Goal: Information Seeking & Learning: Learn about a topic

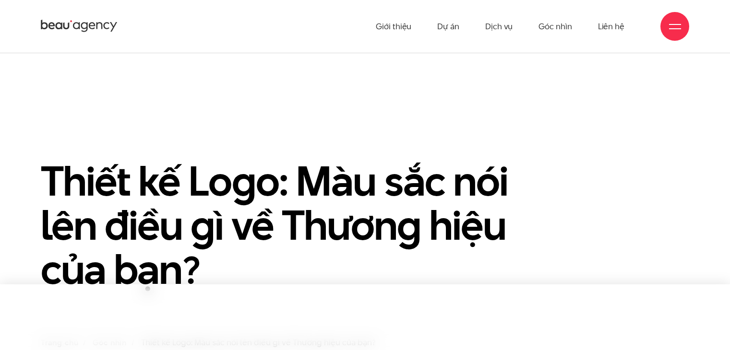
scroll to position [240, 0]
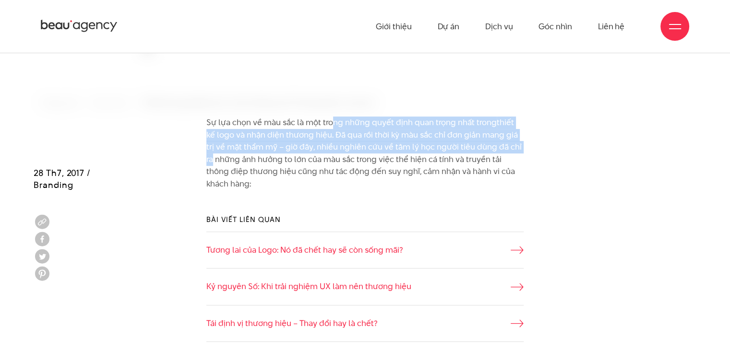
drag, startPoint x: 332, startPoint y: 121, endPoint x: 521, endPoint y: 141, distance: 191.0
click at [521, 141] on p "Sự lựa chọn về màu sắc là một trong những quyết định quan trọng nhất trong thiế…" at bounding box center [364, 154] width 317 height 74
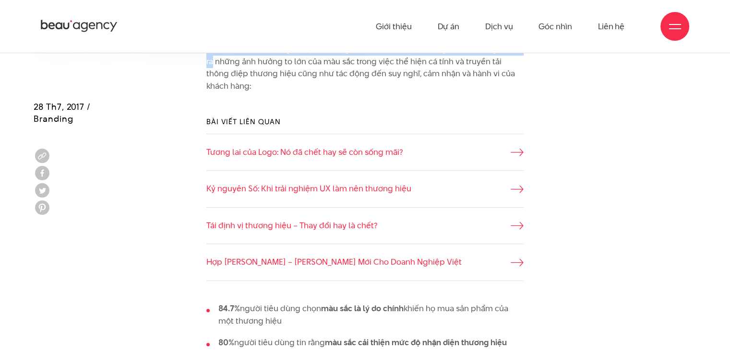
click at [557, 147] on div "Bài viết liên quan Tương lai của Logo: Nó đã chết hay sẽ còn sống mãi? Kỷ nguyê…" at bounding box center [365, 198] width 663 height 193
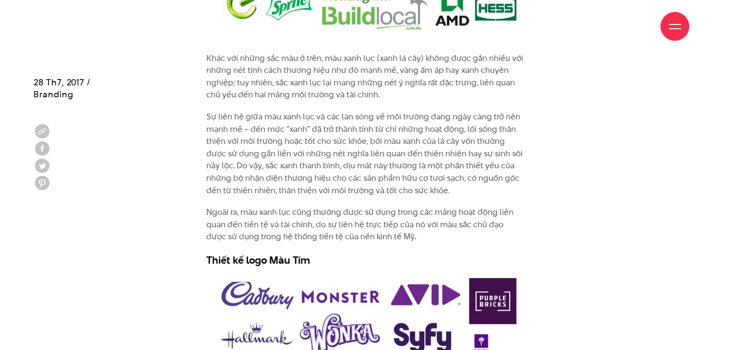
scroll to position [2495, 0]
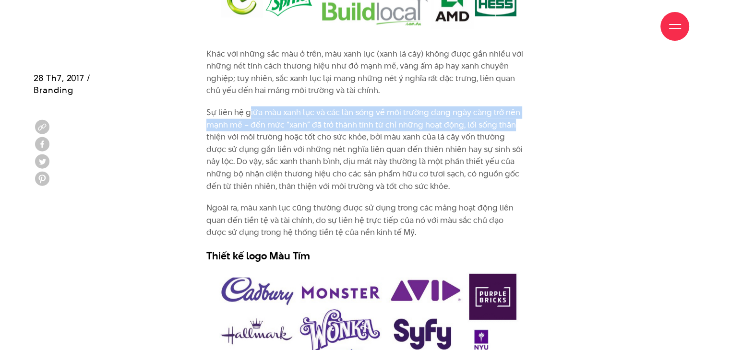
drag, startPoint x: 248, startPoint y: 109, endPoint x: 522, endPoint y: 127, distance: 275.0
click at [522, 127] on p "Sự liên hệ giữa màu xanh lục và các làn sóng về môi trường đang ngày càng trở n…" at bounding box center [364, 150] width 317 height 86
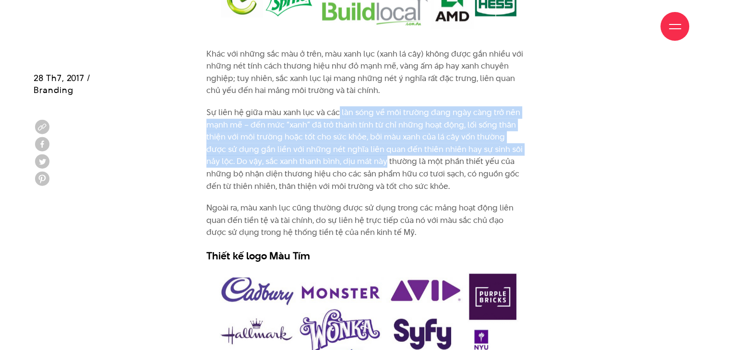
drag, startPoint x: 343, startPoint y: 118, endPoint x: 385, endPoint y: 159, distance: 57.7
click at [385, 159] on p "Sự liên hệ giữa màu xanh lục và các làn sóng về môi trường đang ngày càng trở n…" at bounding box center [364, 150] width 317 height 86
click at [387, 156] on p "Sự liên hệ giữa màu xanh lục và các làn sóng về môi trường đang ngày càng trở n…" at bounding box center [364, 150] width 317 height 86
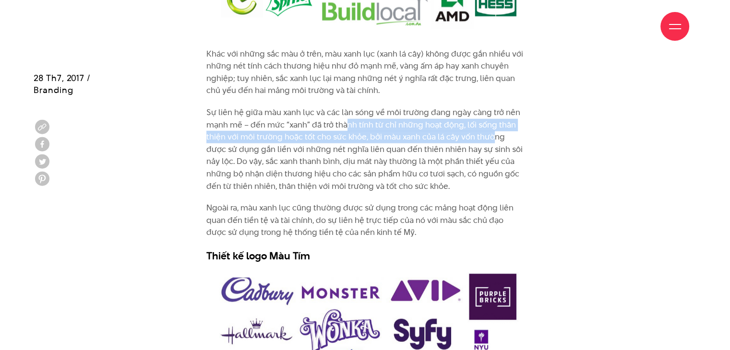
drag, startPoint x: 378, startPoint y: 129, endPoint x: 493, endPoint y: 136, distance: 114.9
click at [493, 136] on p "Sự liên hệ giữa màu xanh lục và các làn sóng về môi trường đang ngày càng trở n…" at bounding box center [364, 150] width 317 height 86
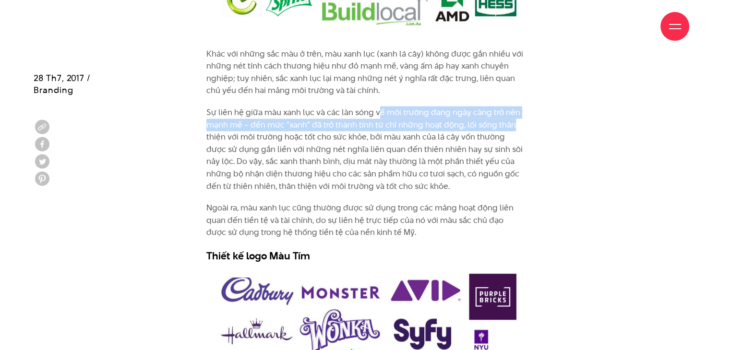
drag, startPoint x: 378, startPoint y: 108, endPoint x: 533, endPoint y: 121, distance: 156.5
click at [533, 121] on div "Khác với những sắc màu ở trên, màu xanh lục (xanh lá cây) không được gắn nhiều …" at bounding box center [365, 158] width 663 height 220
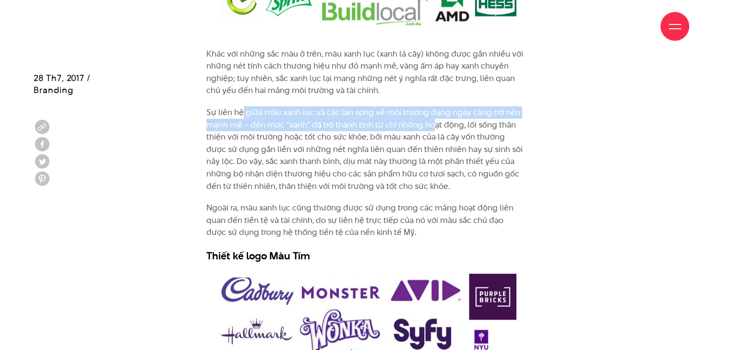
drag, startPoint x: 244, startPoint y: 112, endPoint x: 435, endPoint y: 118, distance: 191.0
click at [435, 118] on p "Sự liên hệ giữa màu xanh lục và các làn sóng về môi trường đang ngày càng trở n…" at bounding box center [364, 150] width 317 height 86
click at [368, 127] on p "Sự liên hệ giữa màu xanh lục và các làn sóng về môi trường đang ngày càng trở n…" at bounding box center [364, 150] width 317 height 86
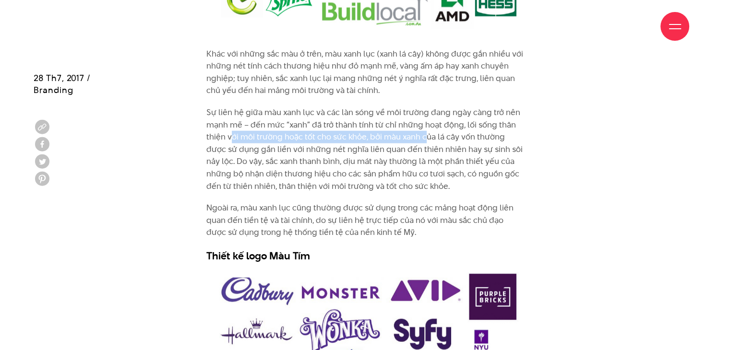
drag, startPoint x: 231, startPoint y: 140, endPoint x: 426, endPoint y: 142, distance: 194.8
click at [426, 142] on p "Sự liên hệ giữa màu xanh lục và các làn sóng về môi trường đang ngày càng trở n…" at bounding box center [364, 150] width 317 height 86
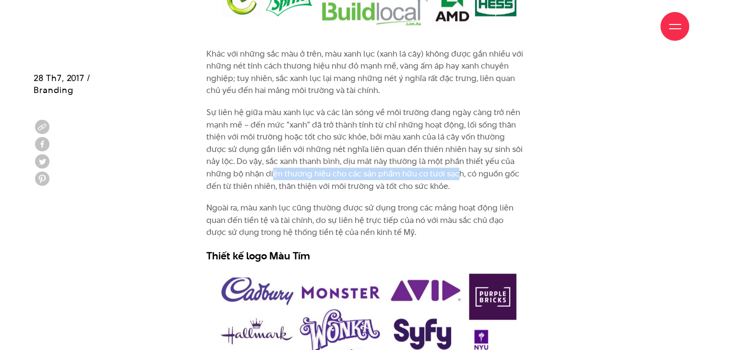
drag, startPoint x: 275, startPoint y: 169, endPoint x: 455, endPoint y: 169, distance: 179.9
click at [455, 169] on p "Sự liên hệ giữa màu xanh lục và các làn sóng về môi trường đang ngày càng trở n…" at bounding box center [364, 150] width 317 height 86
click at [457, 161] on p "Sự liên hệ giữa màu xanh lục và các làn sóng về môi trường đang ngày càng trở n…" at bounding box center [364, 150] width 317 height 86
drag, startPoint x: 378, startPoint y: 171, endPoint x: 513, endPoint y: 173, distance: 135.8
click at [513, 173] on p "Sự liên hệ giữa màu xanh lục và các làn sóng về môi trường đang ngày càng trở n…" at bounding box center [364, 150] width 317 height 86
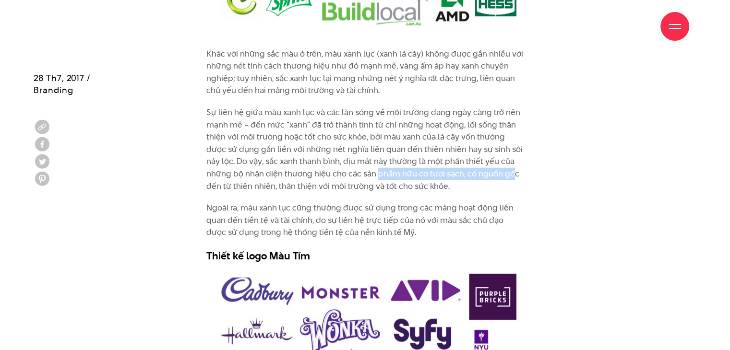
click at [513, 173] on p "Sự liên hệ giữa màu xanh lục và các làn sóng về môi trường đang ngày càng trở n…" at bounding box center [364, 150] width 317 height 86
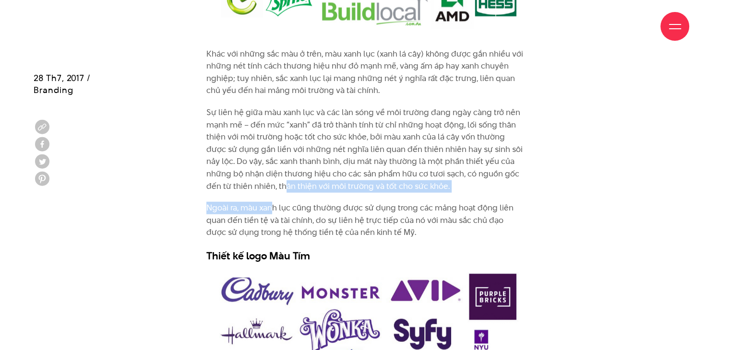
drag, startPoint x: 273, startPoint y: 192, endPoint x: 289, endPoint y: 191, distance: 16.3
click at [289, 191] on div "Khác với những sắc màu ở trên, màu xanh lục (xanh lá cây) không được gắn nhiều …" at bounding box center [364, 155] width 317 height 215
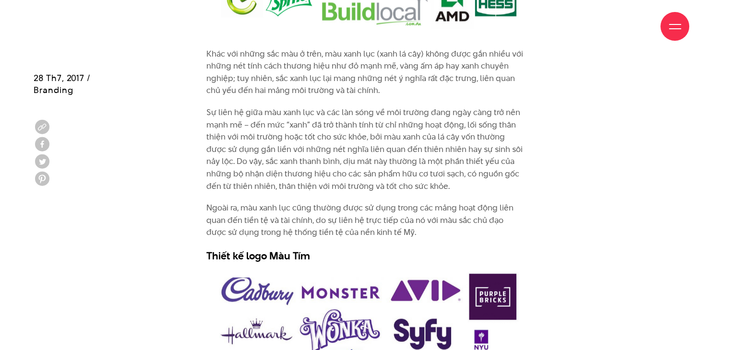
click at [313, 147] on p "Sự liên hệ giữa màu xanh lục và các làn sóng về môi trường đang ngày càng trở n…" at bounding box center [364, 150] width 317 height 86
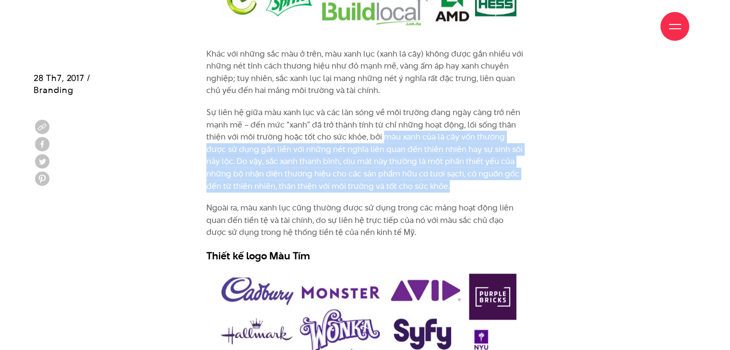
drag, startPoint x: 381, startPoint y: 137, endPoint x: 484, endPoint y: 189, distance: 115.4
click at [484, 189] on p "Sự liên hệ giữa màu xanh lục và các làn sóng về môi trường đang ngày càng trở n…" at bounding box center [364, 150] width 317 height 86
copy p "màu xanh của lá cây vốn thường được sử dụng gắn liền với những nét nghĩa liên q…"
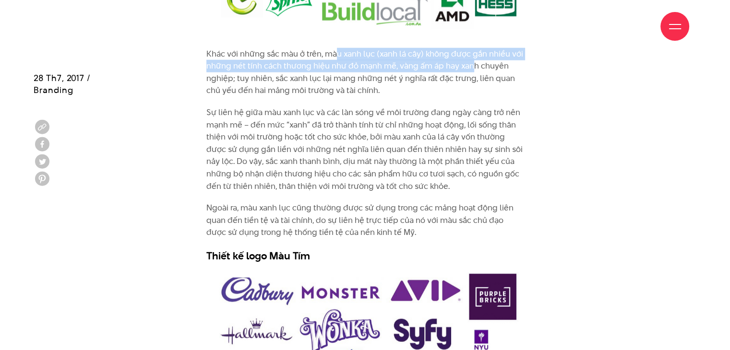
drag, startPoint x: 336, startPoint y: 57, endPoint x: 474, endPoint y: 62, distance: 138.3
click at [474, 62] on p "Khác với những sắc màu ở trên, màu xanh lục (xanh lá cây) không được gắn nhiều …" at bounding box center [364, 72] width 317 height 49
click at [455, 63] on p "Khác với những sắc màu ở trên, màu xanh lục (xanh lá cây) không được gắn nhiều …" at bounding box center [364, 72] width 317 height 49
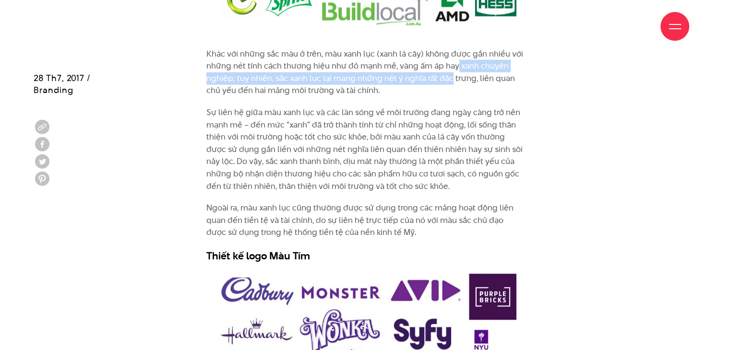
drag, startPoint x: 455, startPoint y: 63, endPoint x: 421, endPoint y: 84, distance: 39.8
click at [449, 78] on p "Khác với những sắc màu ở trên, màu xanh lục (xanh lá cây) không được gắn nhiều …" at bounding box center [364, 72] width 317 height 49
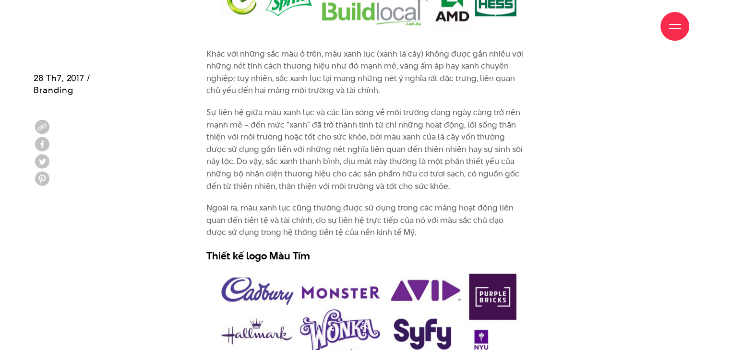
click at [392, 85] on p "Khác với những sắc màu ở trên, màu xanh lục (xanh lá cây) không được gắn nhiều …" at bounding box center [364, 72] width 317 height 49
drag, startPoint x: 277, startPoint y: 93, endPoint x: 420, endPoint y: 93, distance: 143.4
click at [417, 93] on p "Khác với những sắc màu ở trên, màu xanh lục (xanh lá cây) không được gắn nhiều …" at bounding box center [364, 72] width 317 height 49
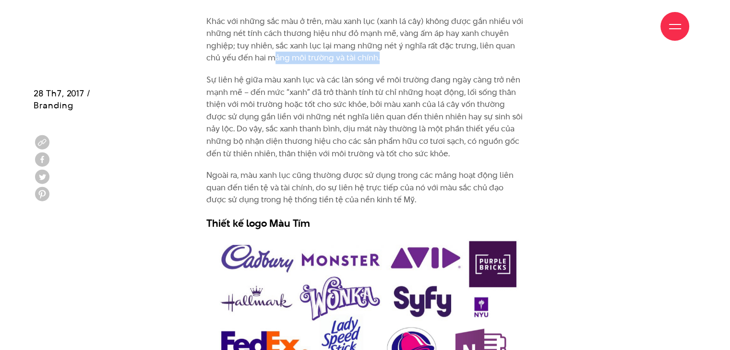
scroll to position [2543, 0]
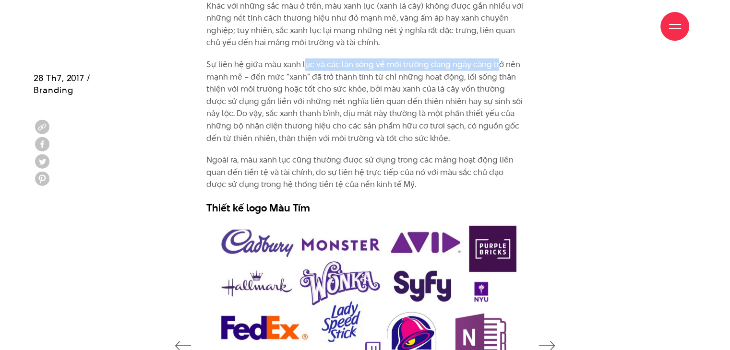
drag, startPoint x: 305, startPoint y: 69, endPoint x: 495, endPoint y: 69, distance: 189.5
click at [495, 69] on p "Sự liên hệ giữa màu xanh lục và các làn sóng về môi trường đang ngày càng trở n…" at bounding box center [364, 102] width 317 height 86
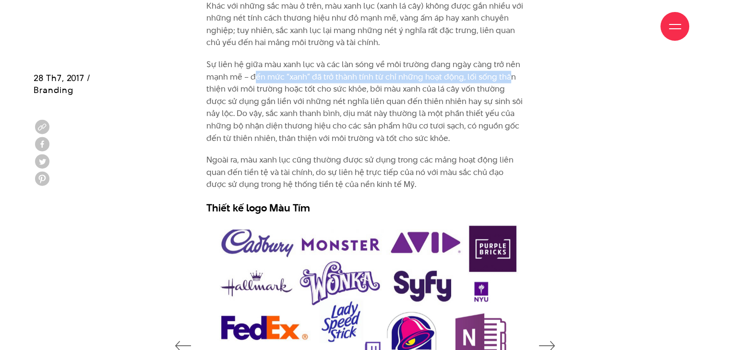
drag, startPoint x: 324, startPoint y: 75, endPoint x: 509, endPoint y: 75, distance: 184.7
click at [509, 75] on p "Sự liên hệ giữa màu xanh lục và các làn sóng về môi trường đang ngày càng trở n…" at bounding box center [364, 102] width 317 height 86
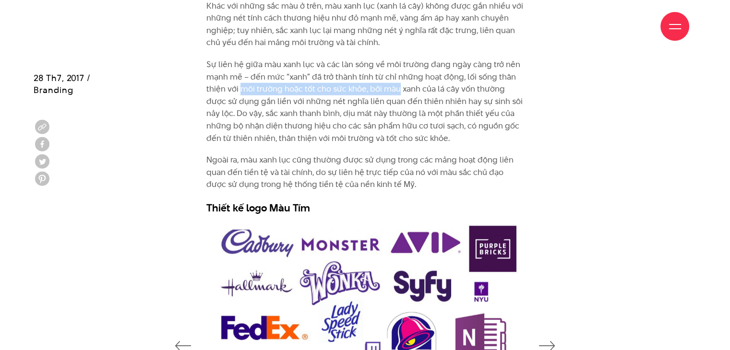
drag, startPoint x: 240, startPoint y: 87, endPoint x: 399, endPoint y: 93, distance: 159.4
click at [399, 93] on p "Sự liên hệ giữa màu xanh lục và các làn sóng về môi trường đang ngày càng trở n…" at bounding box center [364, 102] width 317 height 86
click at [397, 93] on p "Sự liên hệ giữa màu xanh lục và các làn sóng về môi trường đang ngày càng trở n…" at bounding box center [364, 102] width 317 height 86
click at [326, 76] on p "Sự liên hệ giữa màu xanh lục và các làn sóng về môi trường đang ngày càng trở n…" at bounding box center [364, 102] width 317 height 86
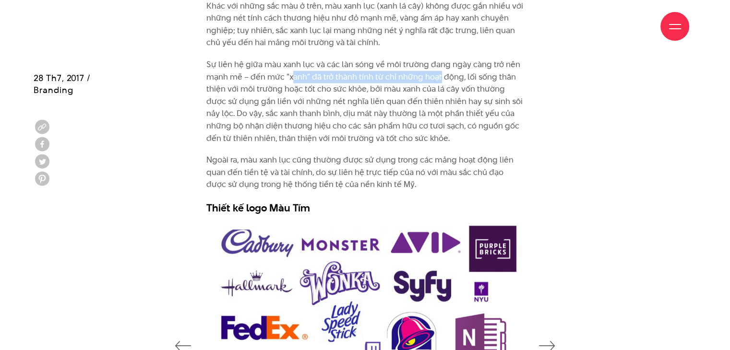
drag, startPoint x: 291, startPoint y: 75, endPoint x: 438, endPoint y: 81, distance: 147.9
click at [438, 81] on p "Sự liên hệ giữa màu xanh lục và các làn sóng về môi trường đang ngày càng trở n…" at bounding box center [364, 102] width 317 height 86
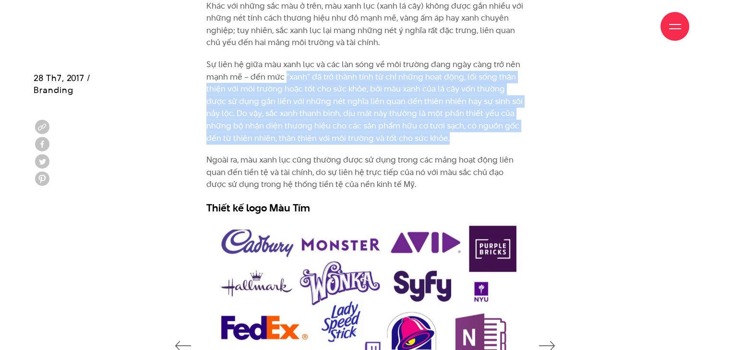
drag, startPoint x: 285, startPoint y: 78, endPoint x: 465, endPoint y: 137, distance: 189.8
click at [465, 137] on p "Sự liên hệ giữa màu xanh lục và các làn sóng về môi trường đang ngày càng trở n…" at bounding box center [364, 102] width 317 height 86
copy p "“xanh” đã trở thành tính từ chỉ những hoạt động, lối sống thân thiện với môi tr…"
